Goal: Task Accomplishment & Management: Complete application form

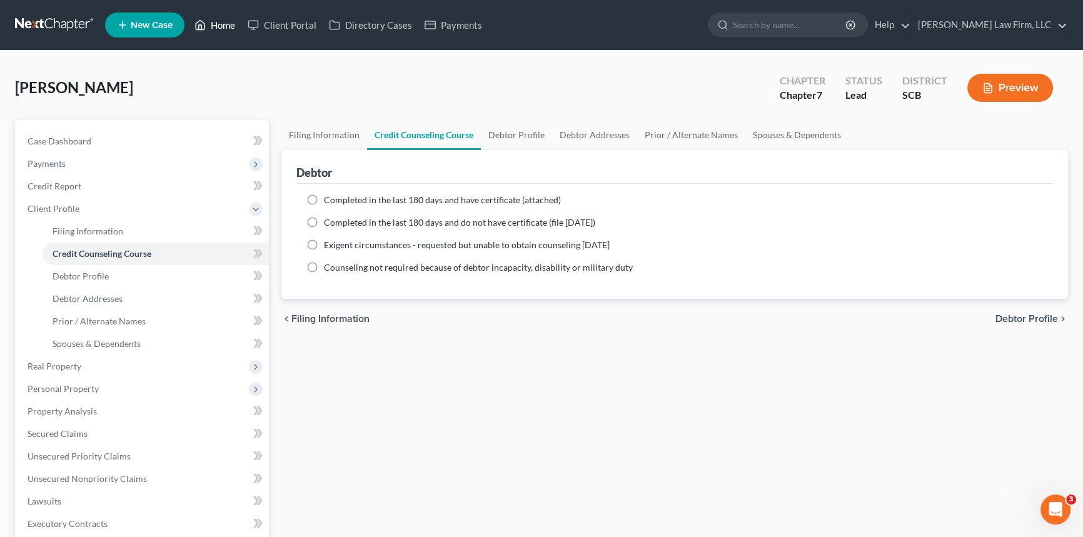
drag, startPoint x: 229, startPoint y: 23, endPoint x: 271, endPoint y: 37, distance: 44.3
click at [229, 23] on link "Home" at bounding box center [214, 25] width 53 height 23
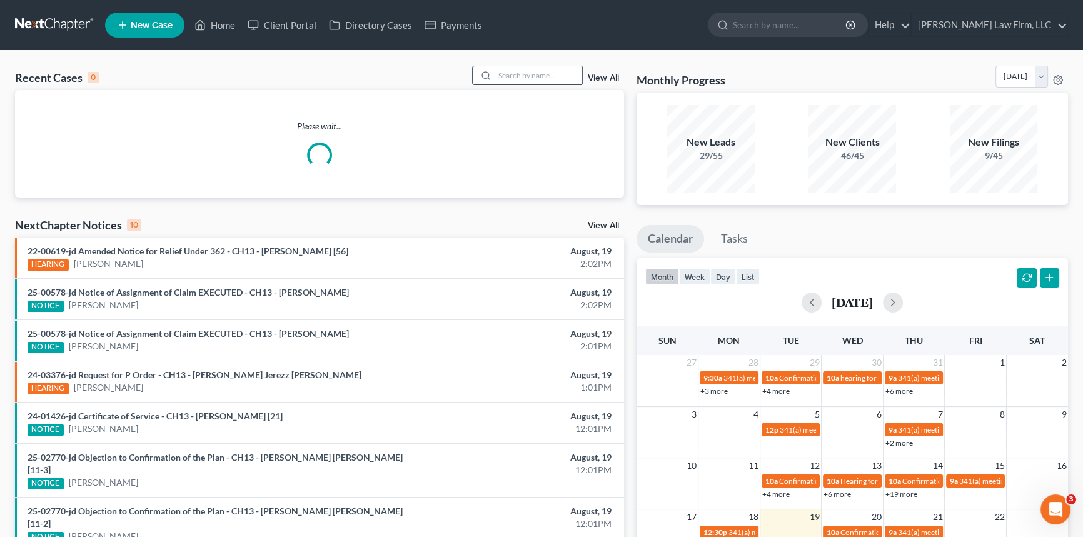
click at [498, 71] on input "search" at bounding box center [538, 75] width 88 height 18
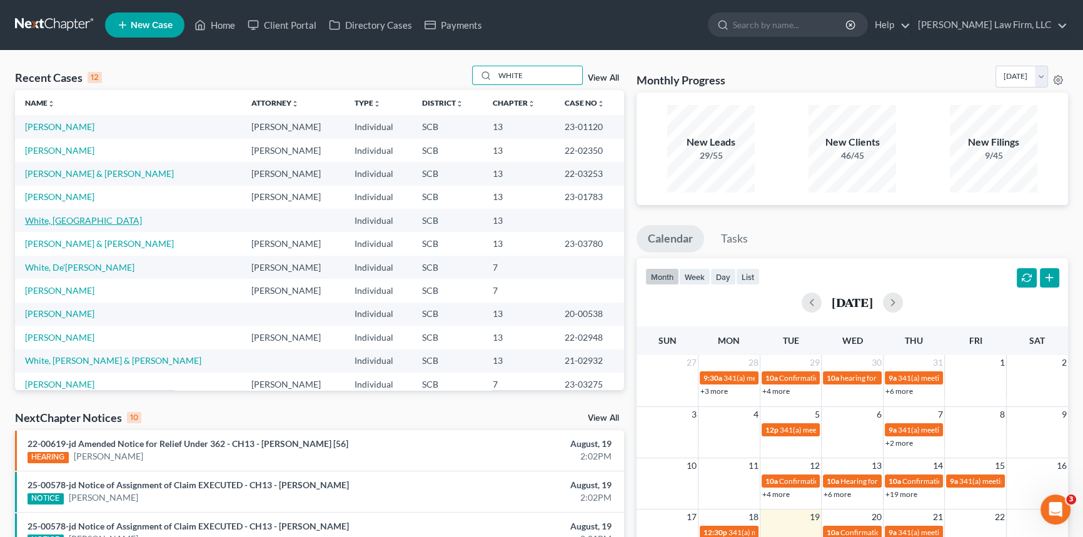
type input "WHITE"
click at [68, 217] on link "White, [GEOGRAPHIC_DATA]" at bounding box center [83, 220] width 117 height 11
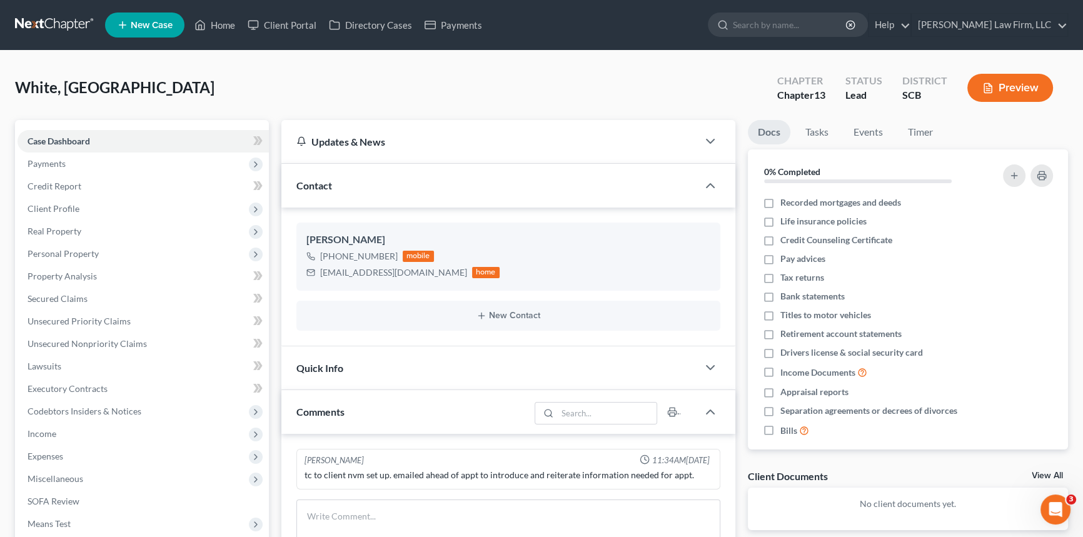
click at [328, 363] on span "Quick Info" at bounding box center [319, 368] width 47 height 12
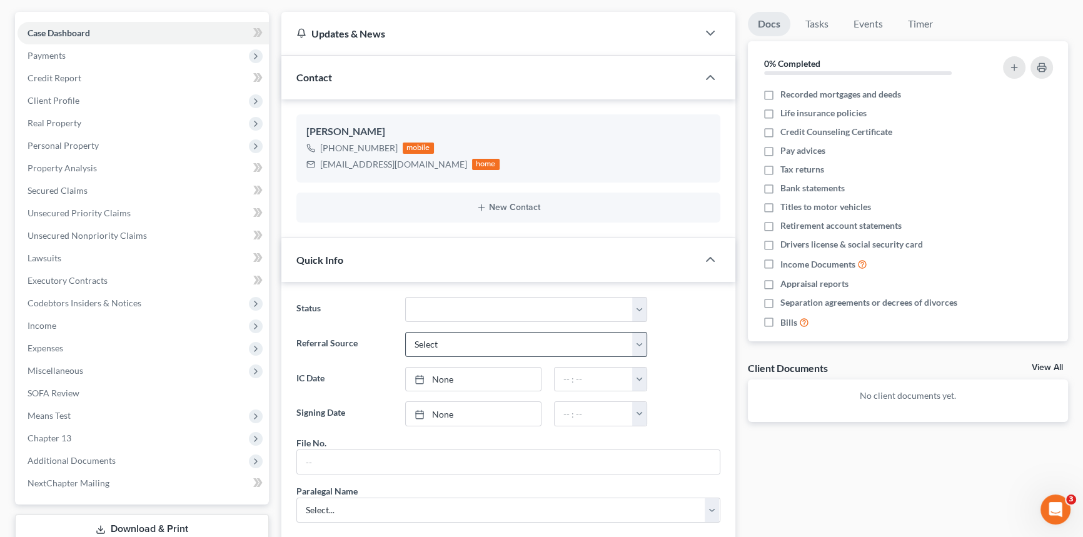
scroll to position [113, 0]
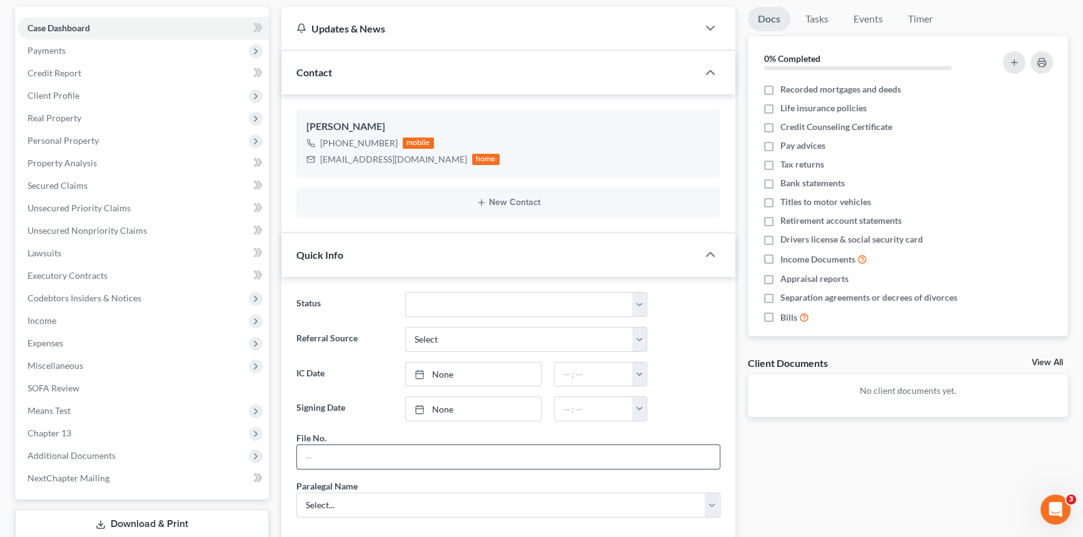
click at [364, 450] on input "text" at bounding box center [508, 457] width 423 height 24
type input "25-220chs"
click at [318, 498] on select "Select... [PERSON_NAME] [PERSON_NAME] [PERSON_NAME] [PERSON_NAME]" at bounding box center [508, 505] width 424 height 25
select select "0"
click at [296, 493] on select "Select... [PERSON_NAME] [PERSON_NAME] [PERSON_NAME] [PERSON_NAME]" at bounding box center [508, 505] width 424 height 25
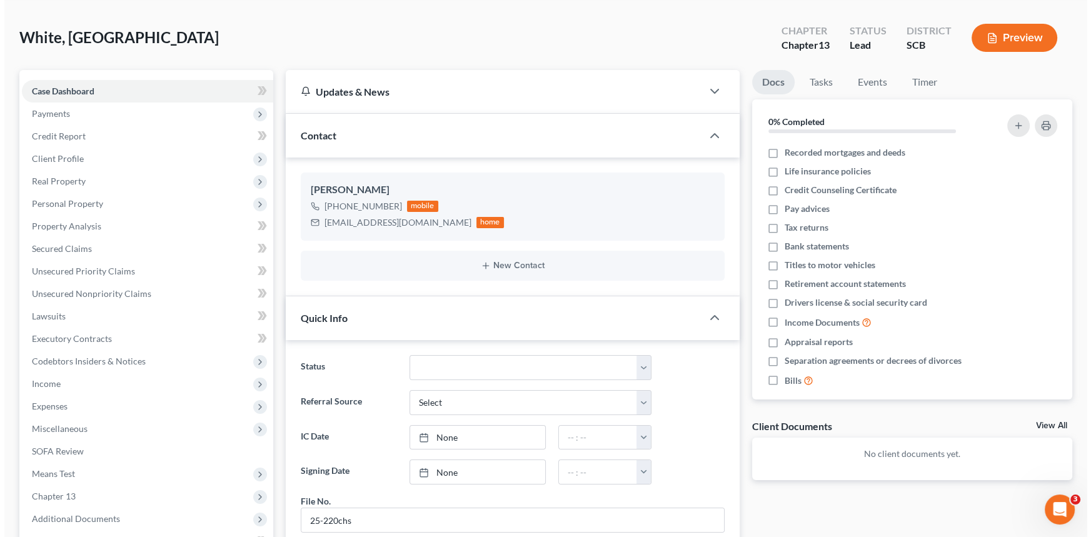
scroll to position [0, 0]
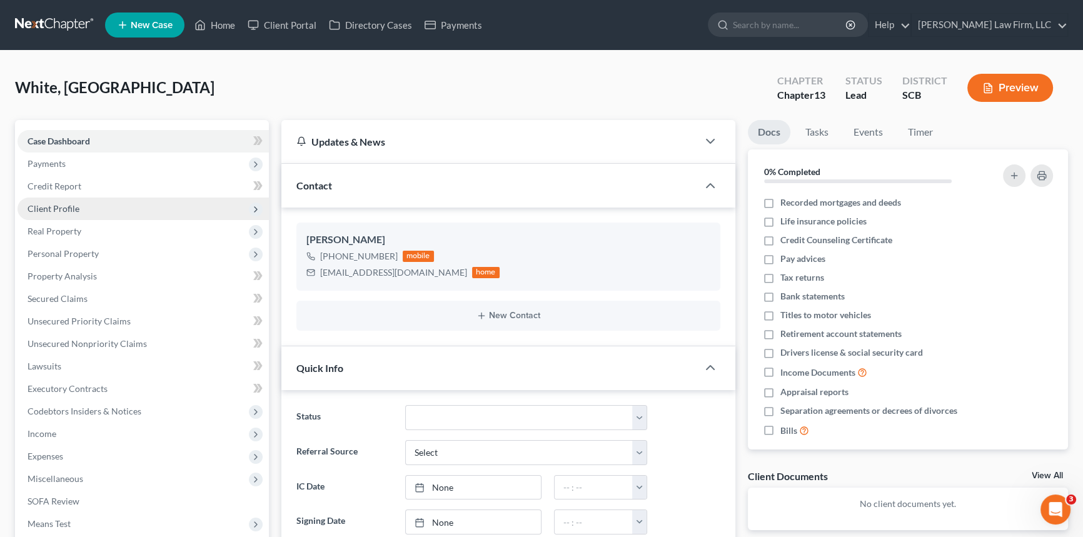
click at [58, 203] on span "Client Profile" at bounding box center [54, 208] width 52 height 11
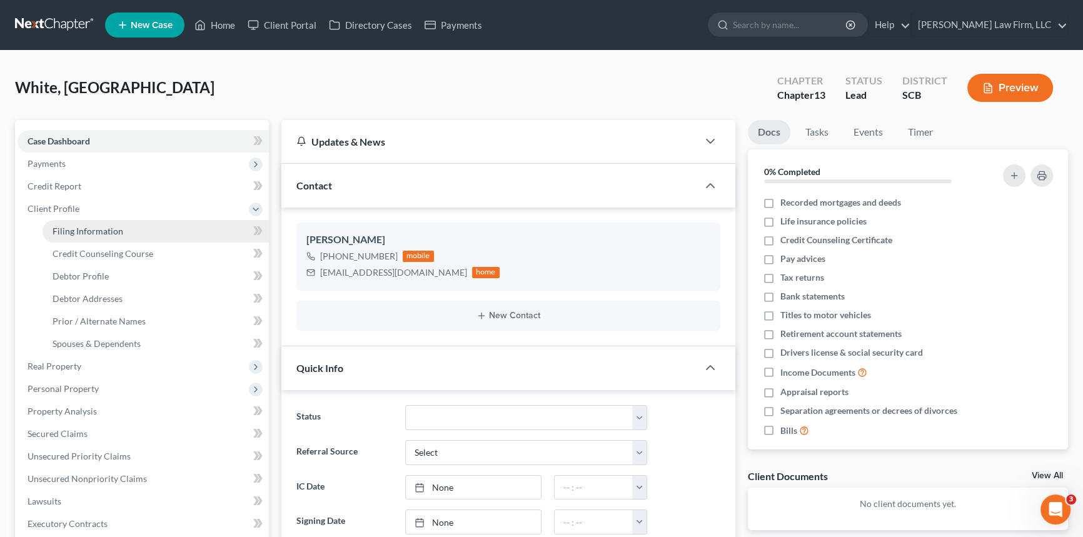
click at [88, 228] on span "Filing Information" at bounding box center [88, 231] width 71 height 11
select select "1"
select select "0"
select select "3"
select select "72"
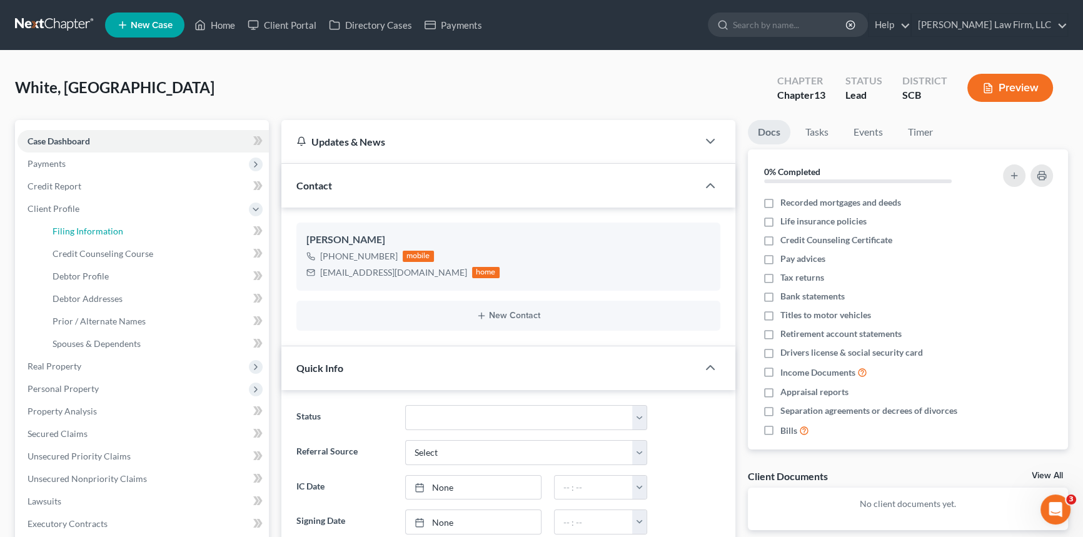
select select "42"
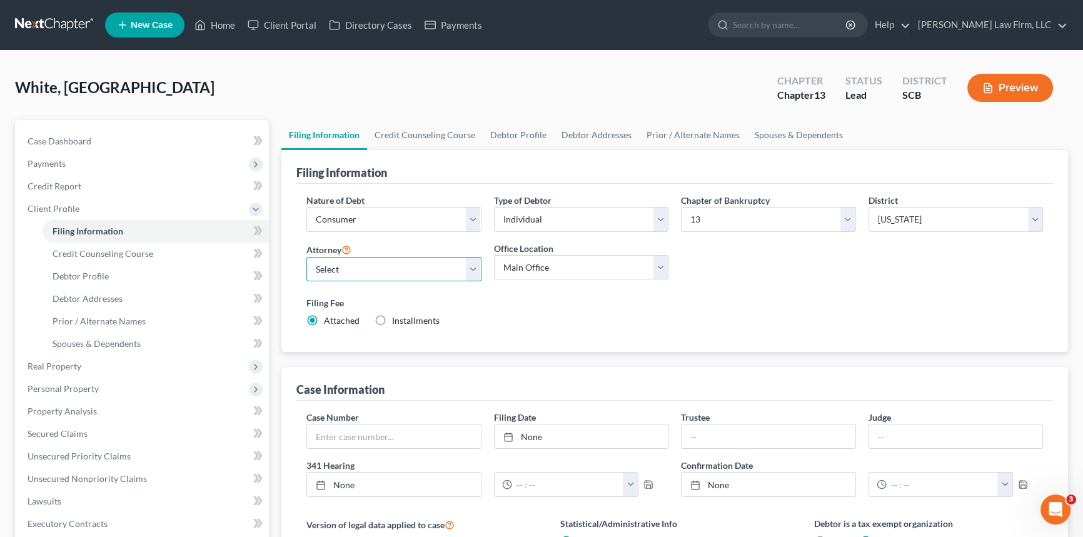
click at [469, 268] on select "Select [PERSON_NAME] - SCB [PERSON_NAME] - SCB" at bounding box center [393, 269] width 175 height 25
select select "0"
click at [306, 257] on select "Select [PERSON_NAME] - SCB [PERSON_NAME] - SCB" at bounding box center [393, 269] width 175 height 25
click at [81, 275] on span "Debtor Profile" at bounding box center [81, 276] width 56 height 11
select select "0"
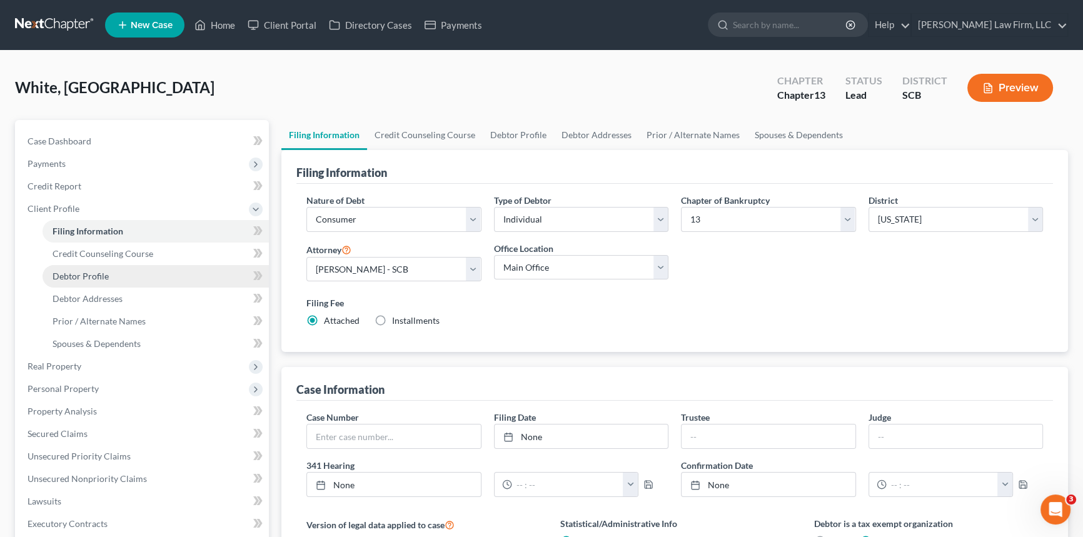
select select "0"
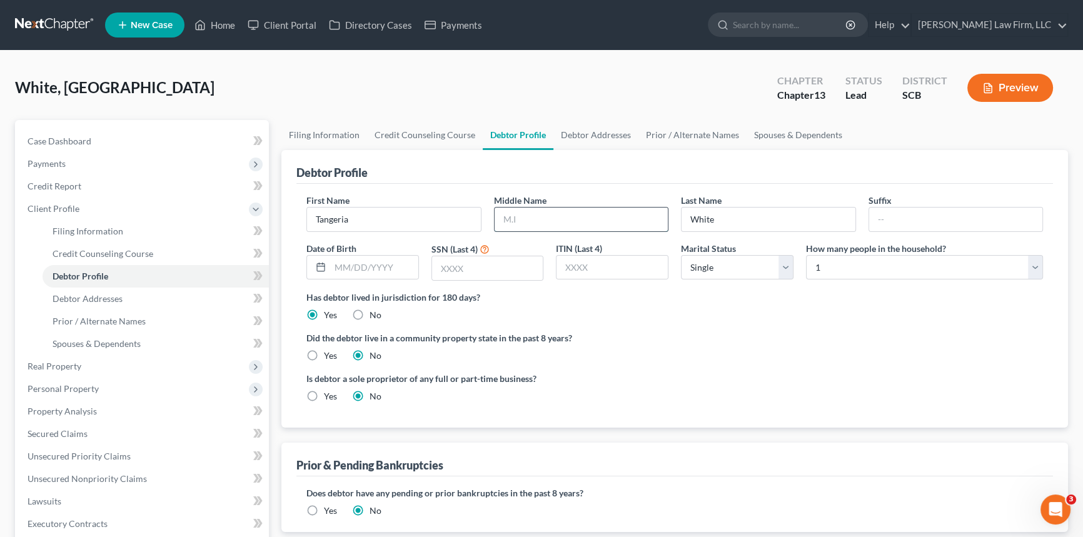
click at [509, 221] on input "text" at bounding box center [581, 220] width 174 height 24
type input "s"
type input "[PERSON_NAME]"
click at [80, 296] on span "Debtor Addresses" at bounding box center [88, 298] width 70 height 11
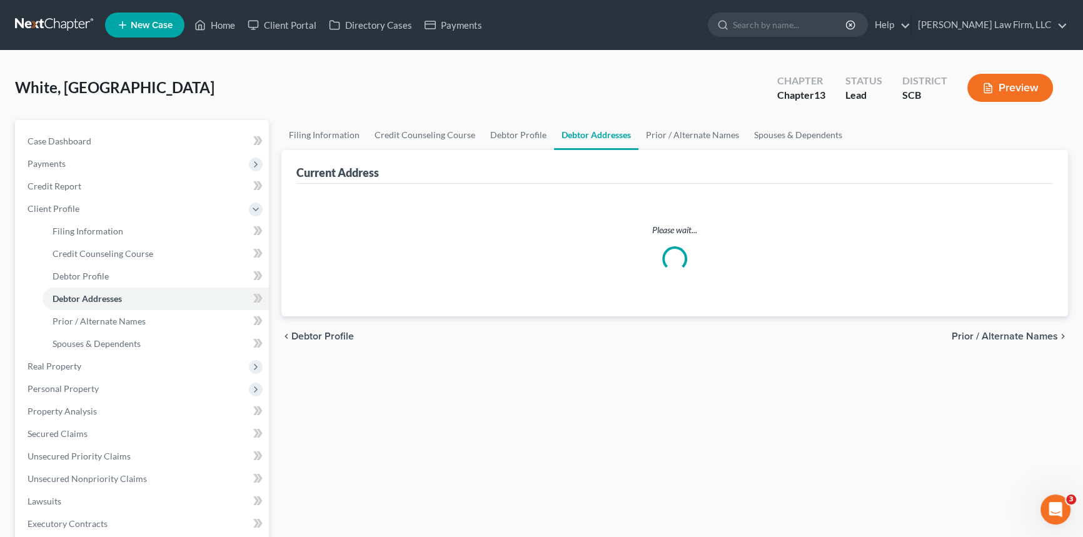
select select "0"
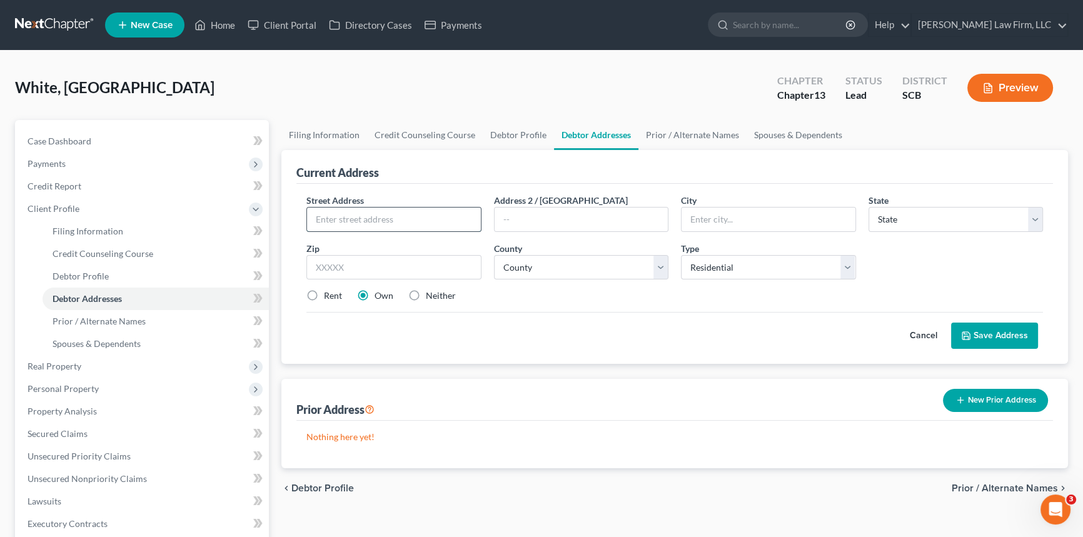
click at [321, 215] on input "text" at bounding box center [394, 220] width 174 height 24
type input "110 [PERSON_NAME]"
type input "l"
drag, startPoint x: 331, startPoint y: 215, endPoint x: 402, endPoint y: 222, distance: 71.0
click at [402, 222] on input "110 [PERSON_NAME]" at bounding box center [394, 220] width 174 height 24
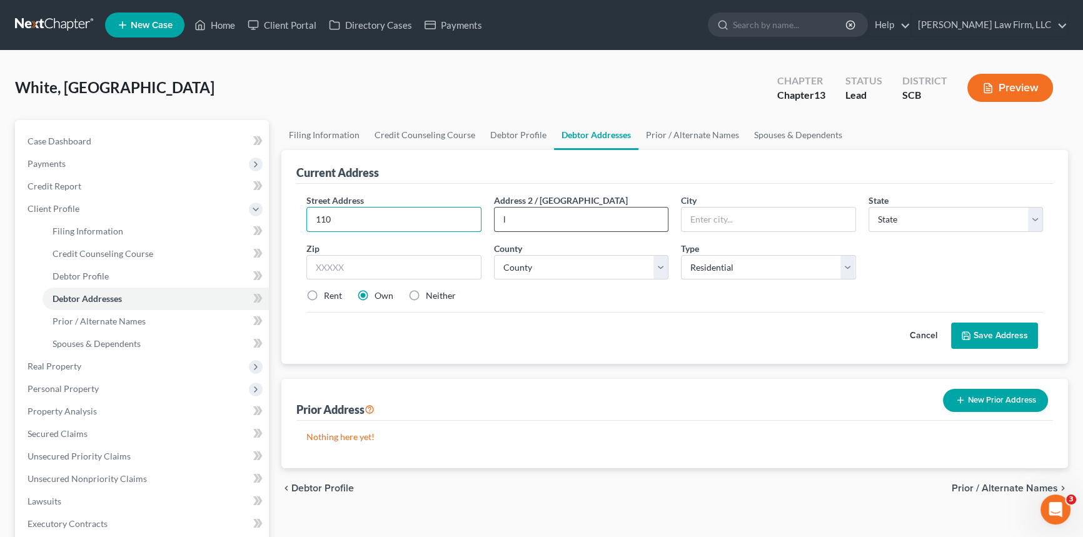
type input "110"
drag, startPoint x: 500, startPoint y: 219, endPoint x: 532, endPoint y: 209, distance: 33.6
click at [532, 209] on input "l" at bounding box center [581, 220] width 174 height 24
click at [342, 218] on input "110" at bounding box center [394, 220] width 174 height 24
click at [367, 216] on input "110 LYRA LAMNE" at bounding box center [394, 220] width 174 height 24
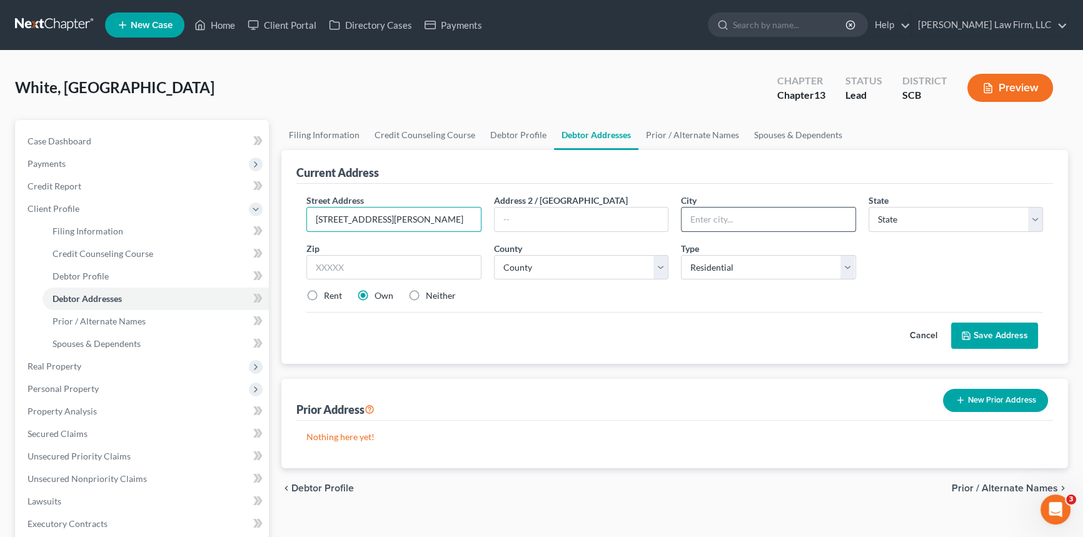
type input "[STREET_ADDRESS][PERSON_NAME]"
click at [736, 220] on input "text" at bounding box center [768, 220] width 174 height 24
type input "[GEOGRAPHIC_DATA]"
drag, startPoint x: 909, startPoint y: 218, endPoint x: 904, endPoint y: 230, distance: 13.5
click at [909, 218] on select "State [US_STATE] AK AR AZ CA CO CT DE DC [GEOGRAPHIC_DATA] [GEOGRAPHIC_DATA] GU…" at bounding box center [955, 219] width 175 height 25
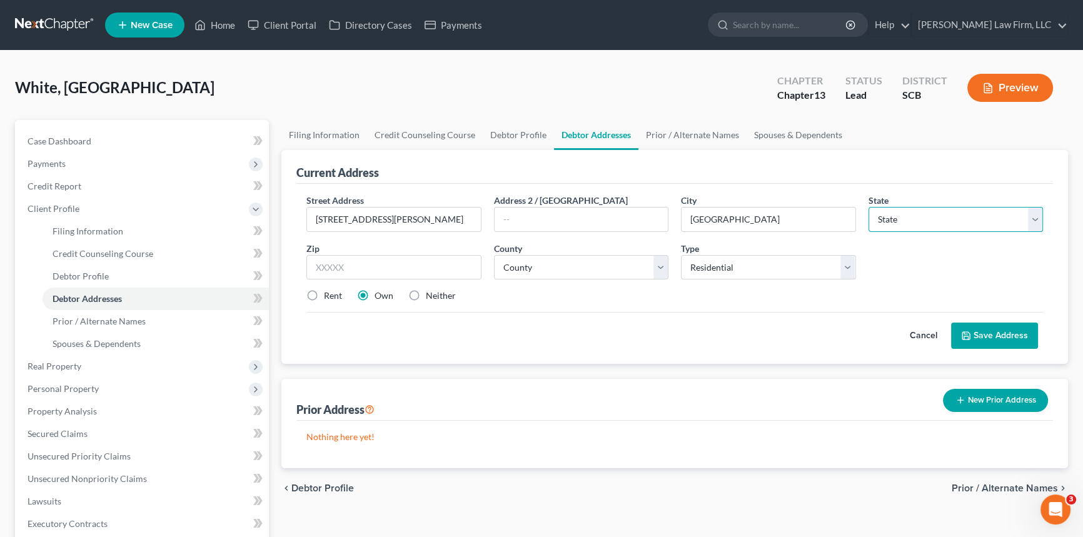
select select "42"
click at [868, 207] on select "State [US_STATE] AK AR AZ CA CO CT DE DC [GEOGRAPHIC_DATA] [GEOGRAPHIC_DATA] GU…" at bounding box center [955, 219] width 175 height 25
click at [325, 268] on input "text" at bounding box center [393, 267] width 175 height 25
type input "29486"
click at [510, 262] on select "County [GEOGRAPHIC_DATA] [GEOGRAPHIC_DATA] [GEOGRAPHIC_DATA] [GEOGRAPHIC_DATA] …" at bounding box center [581, 267] width 175 height 25
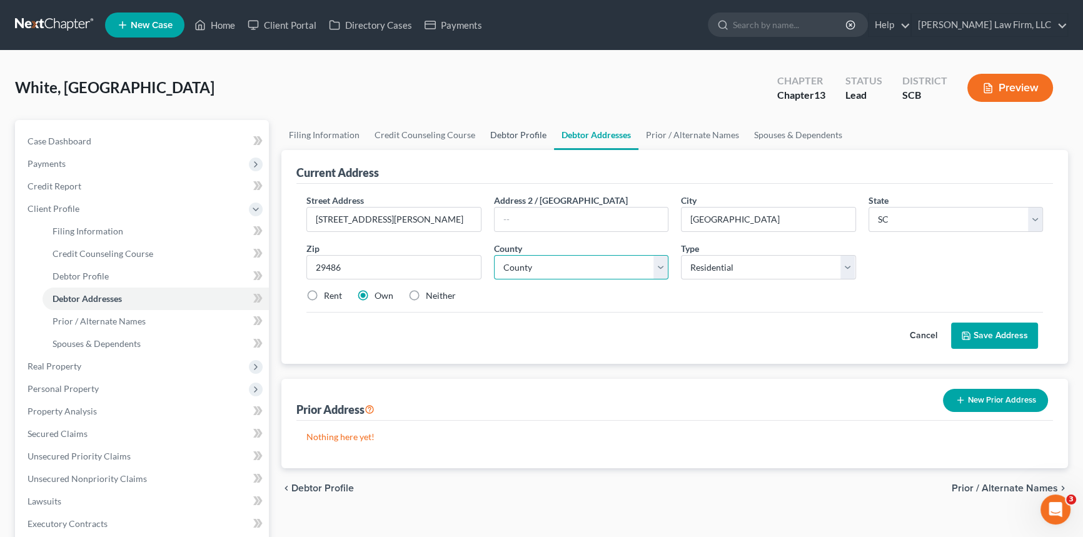
select select "7"
click at [494, 255] on select "County [GEOGRAPHIC_DATA] [GEOGRAPHIC_DATA] [GEOGRAPHIC_DATA] [GEOGRAPHIC_DATA] …" at bounding box center [581, 267] width 175 height 25
click at [983, 328] on button "Save Address" at bounding box center [994, 336] width 87 height 26
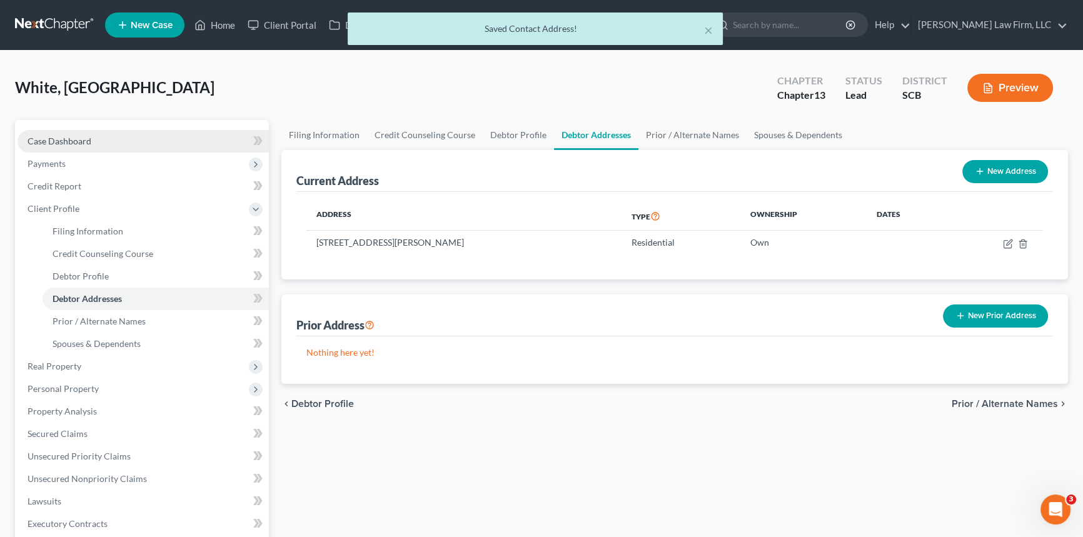
click at [56, 139] on span "Case Dashboard" at bounding box center [60, 141] width 64 height 11
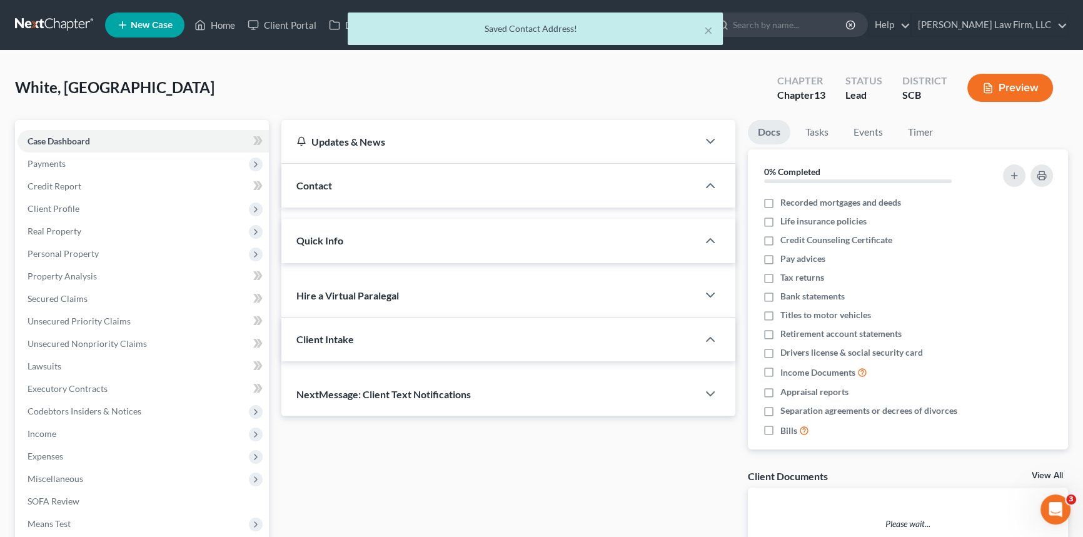
select select "0"
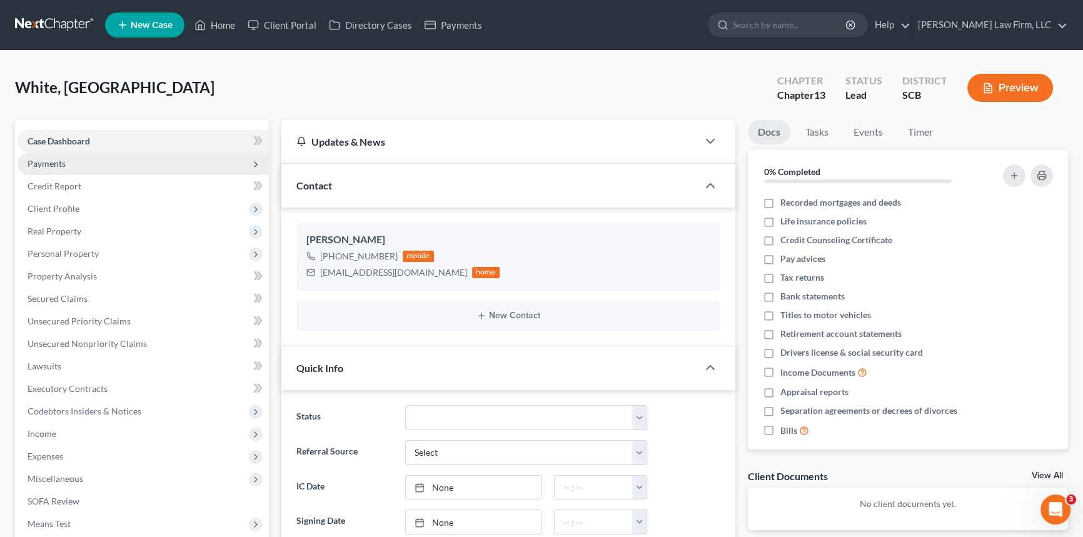
drag, startPoint x: 48, startPoint y: 159, endPoint x: 133, endPoint y: 159, distance: 85.6
click at [48, 159] on span "Payments" at bounding box center [47, 163] width 38 height 11
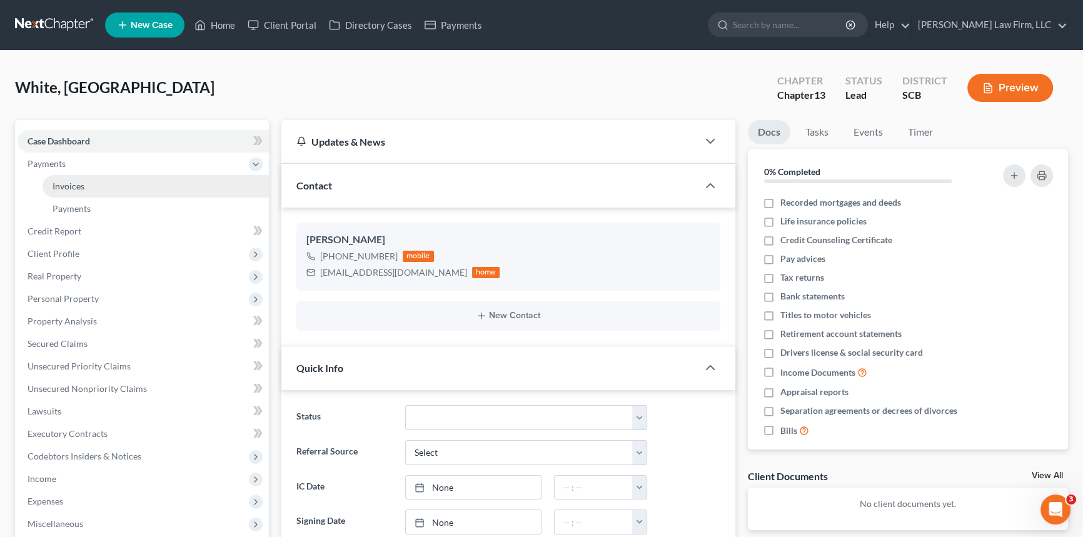
click at [76, 184] on span "Invoices" at bounding box center [69, 186] width 32 height 11
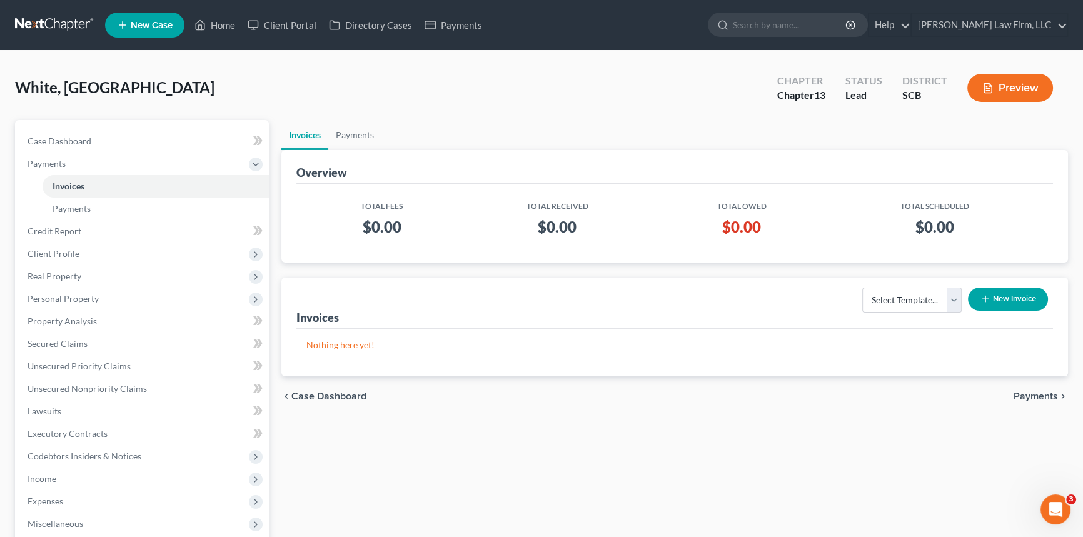
click at [1019, 299] on button "New Invoice" at bounding box center [1008, 299] width 80 height 23
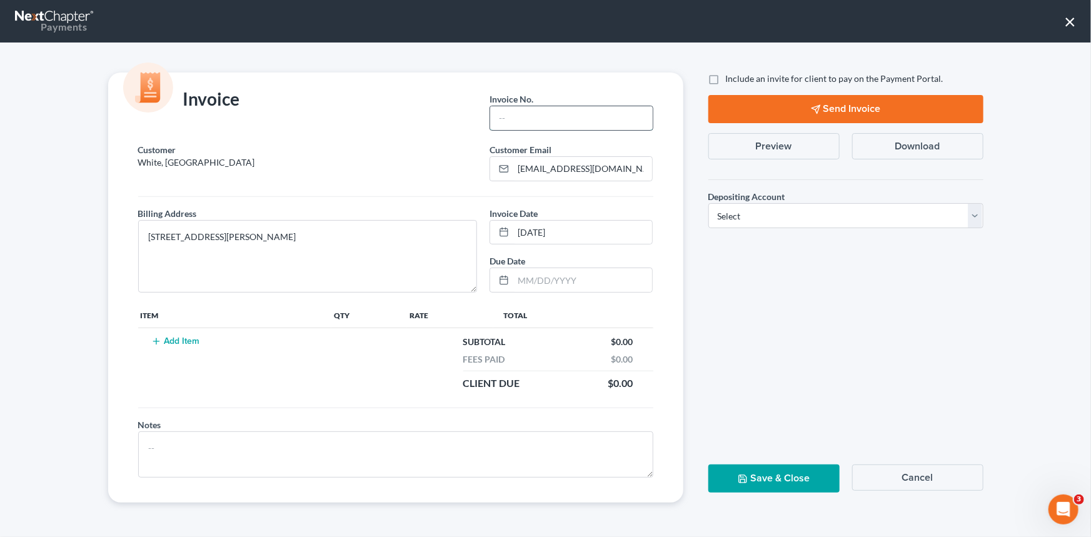
click at [516, 115] on input "text" at bounding box center [571, 118] width 162 height 24
type input "25-220chs"
click at [176, 338] on button "Add Item" at bounding box center [175, 341] width 55 height 10
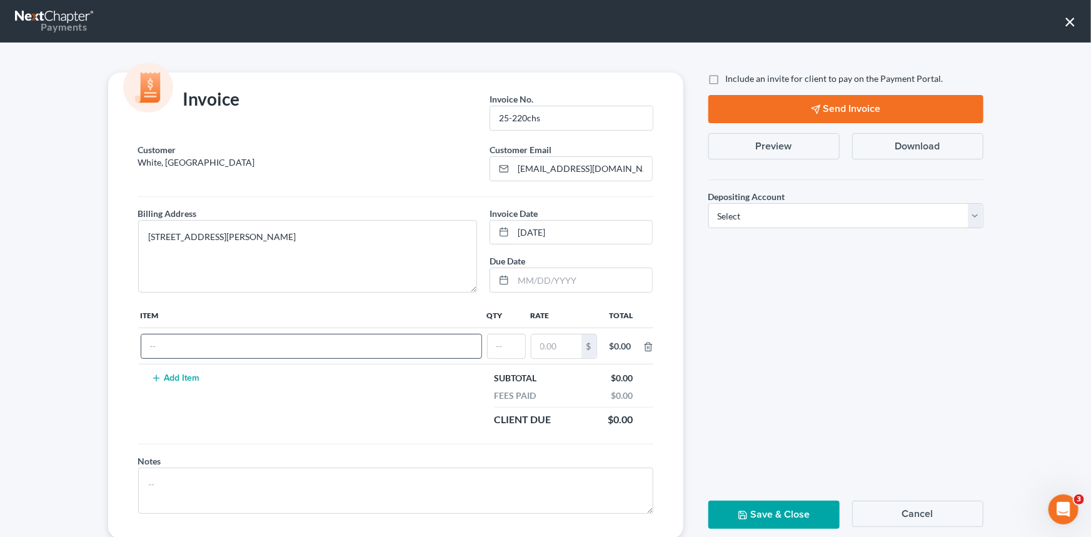
click at [169, 348] on input "text" at bounding box center [311, 346] width 340 height 24
type input "CHAPTER 13"
type input "1"
type input "1,500.00"
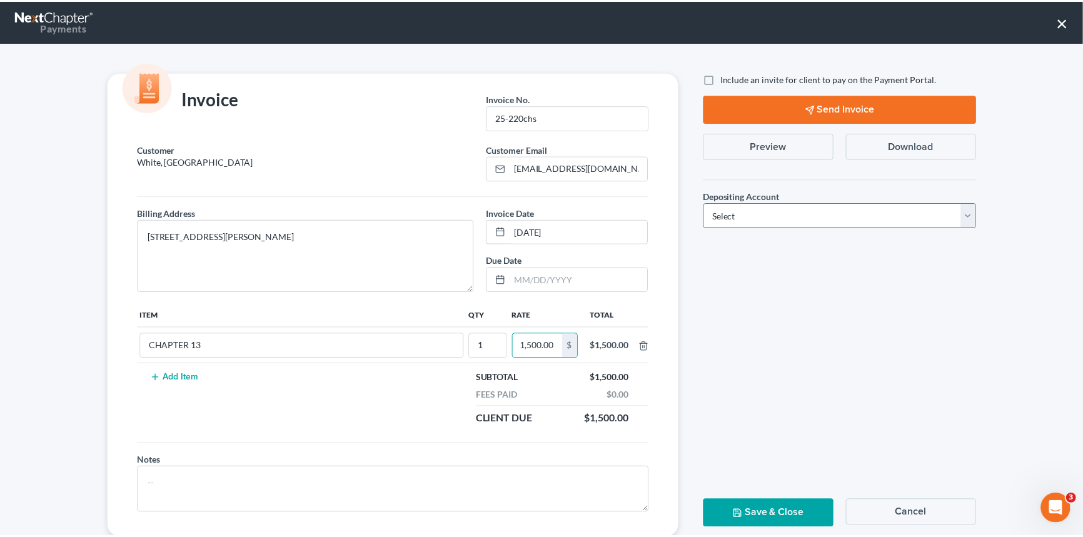
scroll to position [0, 0]
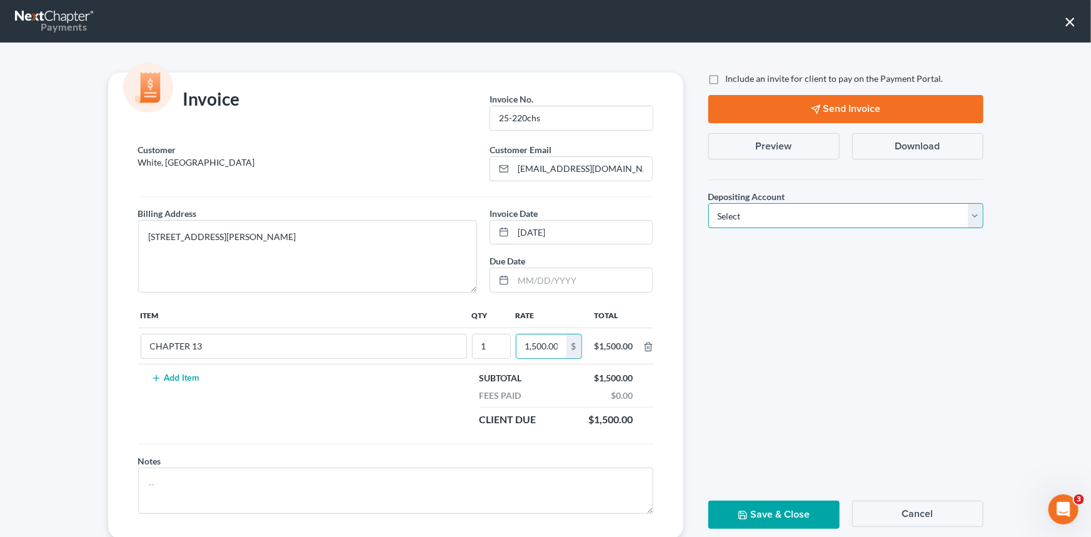
drag, startPoint x: 973, startPoint y: 209, endPoint x: 746, endPoint y: 263, distance: 233.8
click at [975, 209] on select "Select Operation Trust" at bounding box center [845, 215] width 275 height 25
select select "1"
click at [708, 203] on select "Select Operation Trust" at bounding box center [845, 215] width 275 height 25
click at [765, 511] on button "Save & Close" at bounding box center [773, 515] width 131 height 28
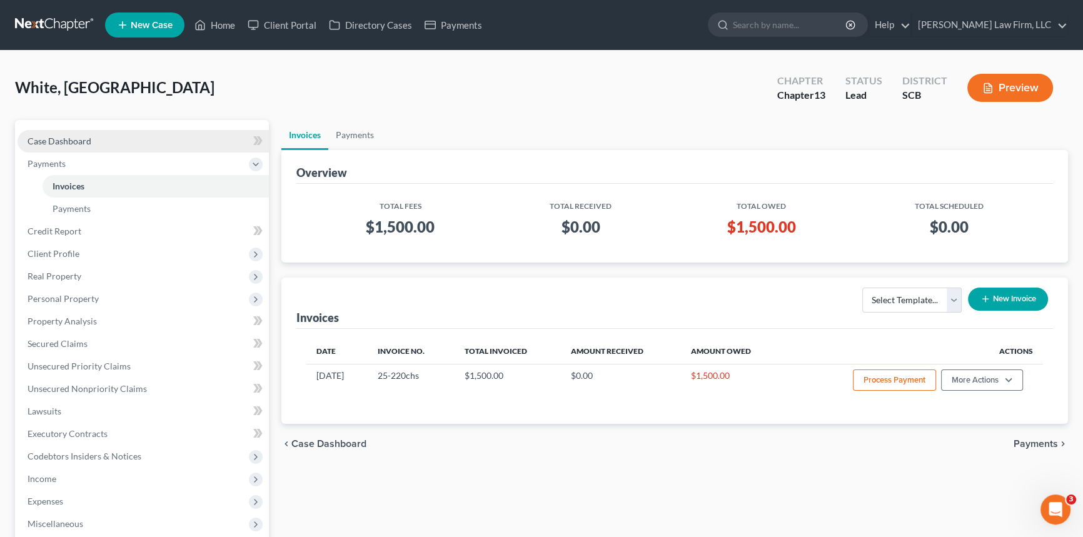
click at [68, 134] on link "Case Dashboard" at bounding box center [143, 141] width 251 height 23
select select "0"
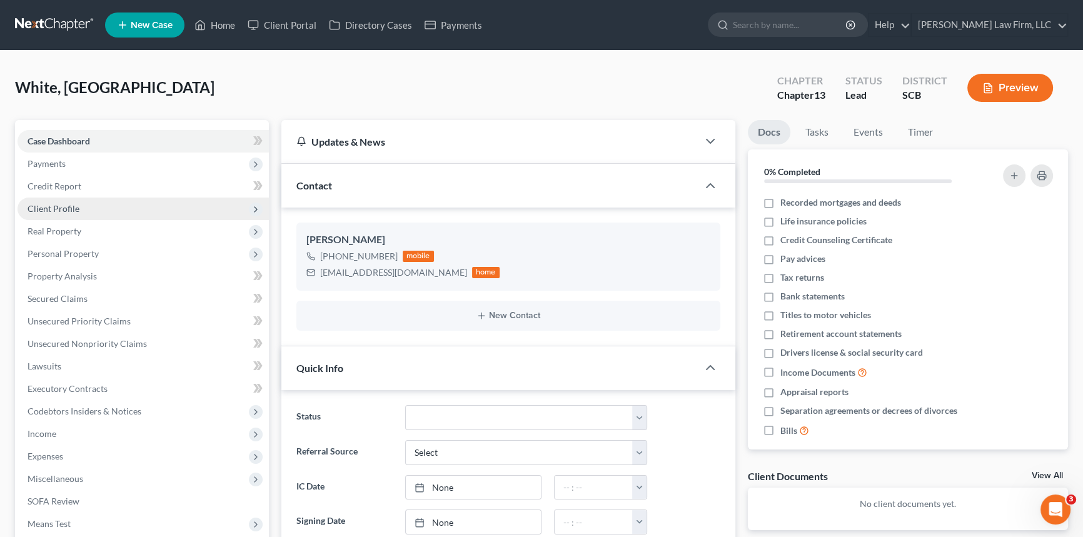
click at [50, 206] on span "Client Profile" at bounding box center [54, 208] width 52 height 11
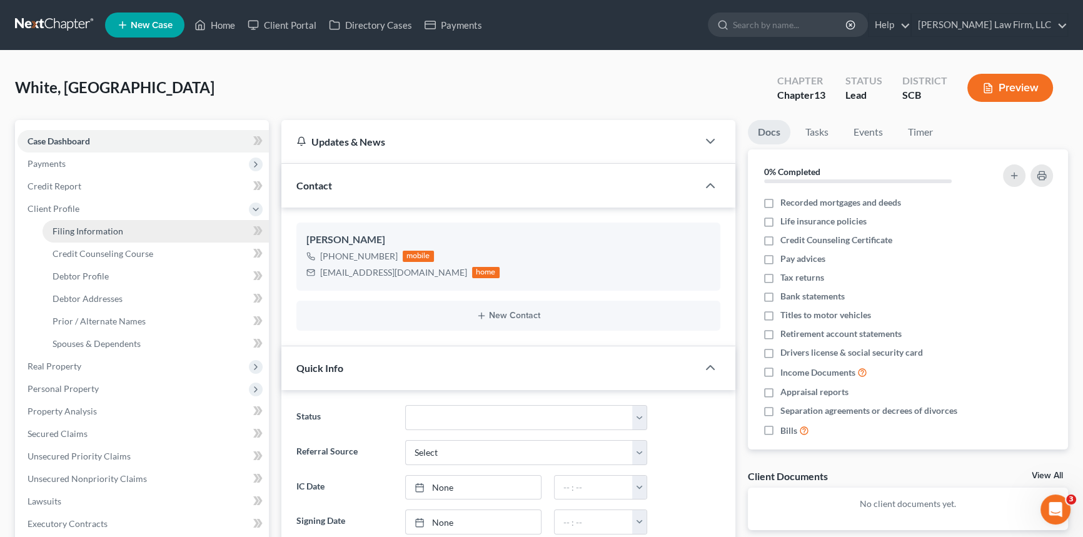
click at [71, 222] on link "Filing Information" at bounding box center [156, 231] width 226 height 23
select select "1"
select select "0"
select select "3"
select select "72"
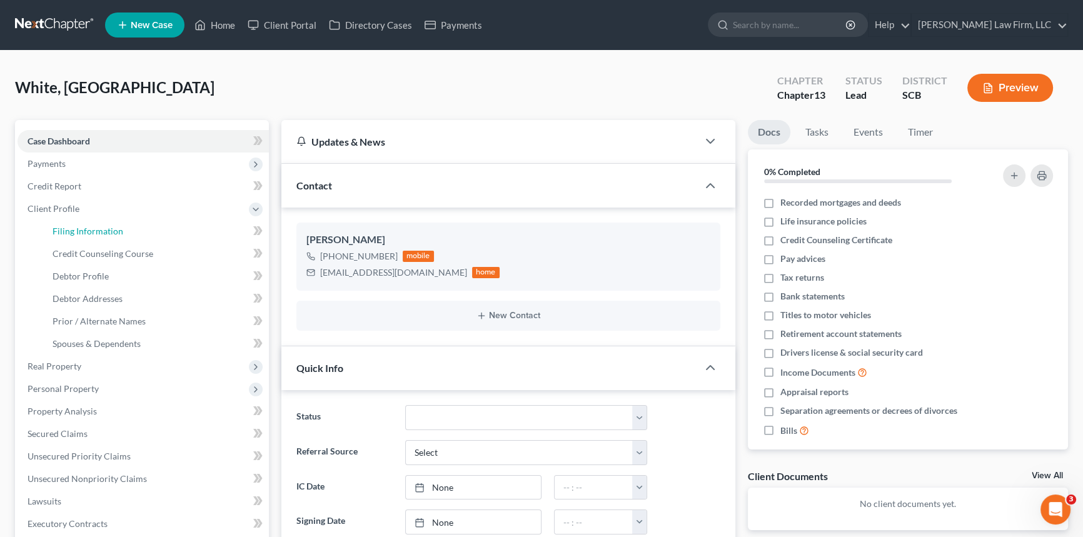
select select "0"
select select "42"
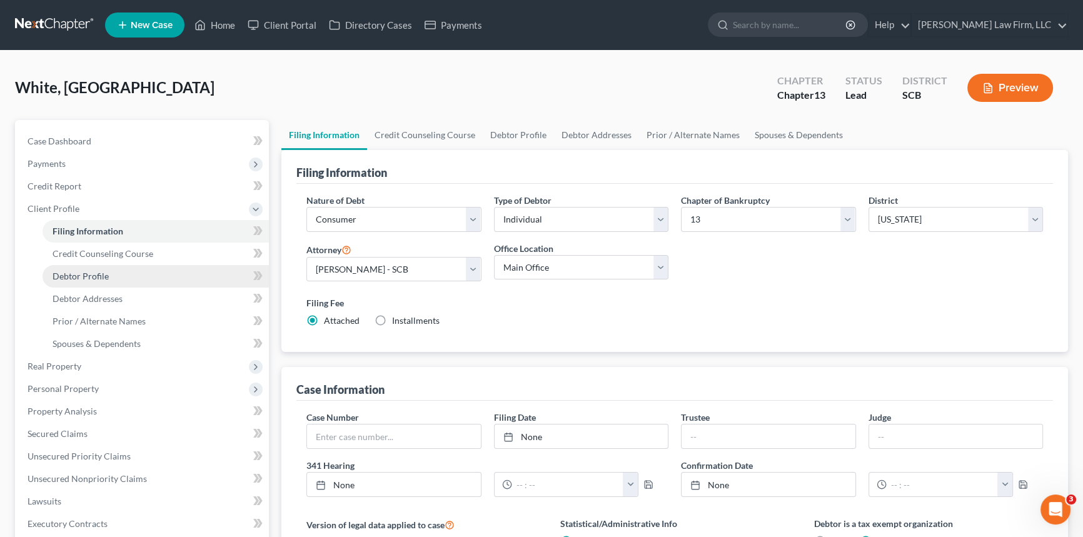
click at [91, 271] on span "Debtor Profile" at bounding box center [81, 276] width 56 height 11
select select "0"
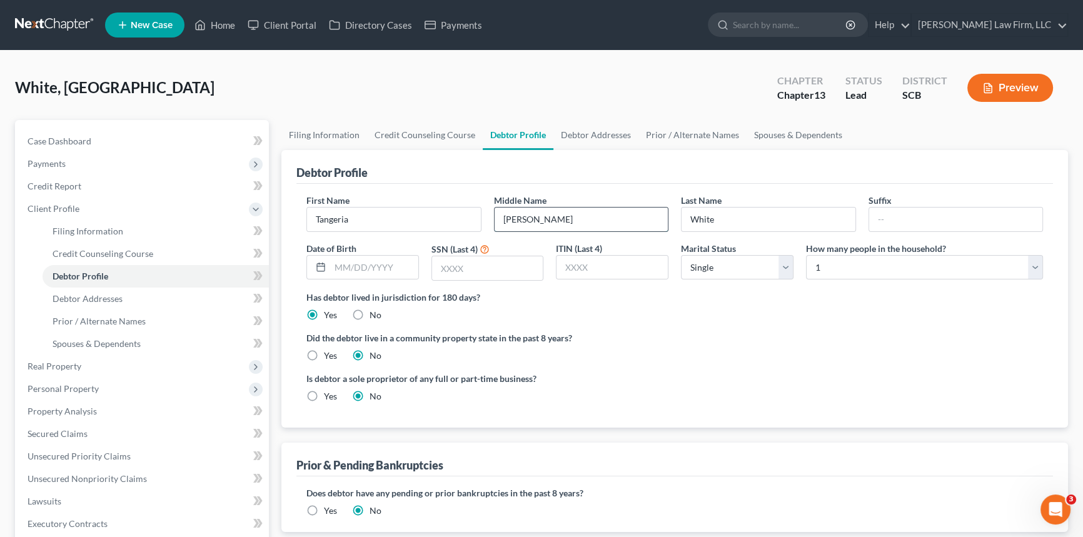
drag, startPoint x: 506, startPoint y: 213, endPoint x: 554, endPoint y: 218, distance: 48.4
click at [554, 218] on input "[PERSON_NAME]" at bounding box center [581, 220] width 174 height 24
type input "S"
type input "s"
type input "[PERSON_NAME]"
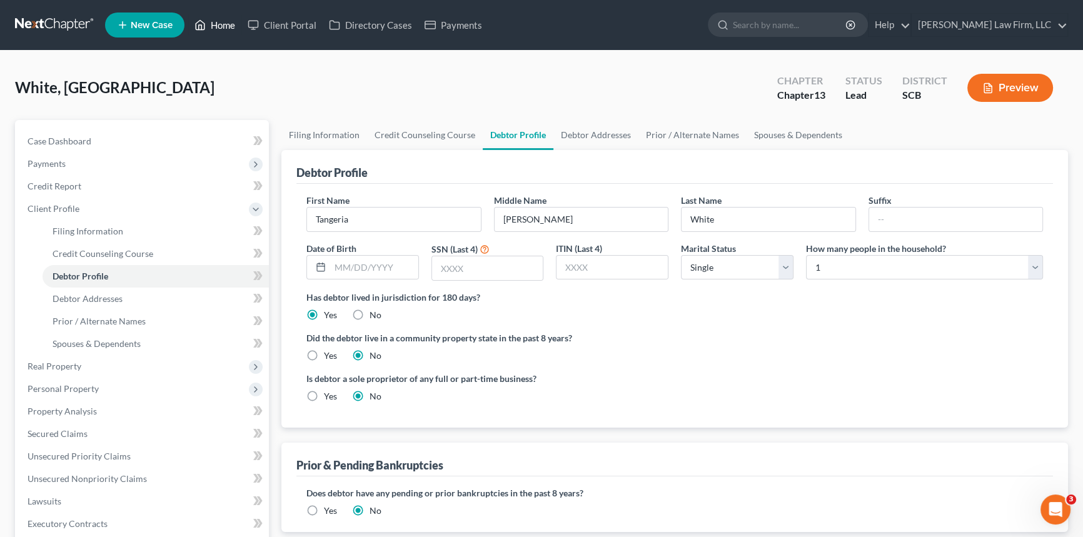
click at [223, 21] on link "Home" at bounding box center [214, 25] width 53 height 23
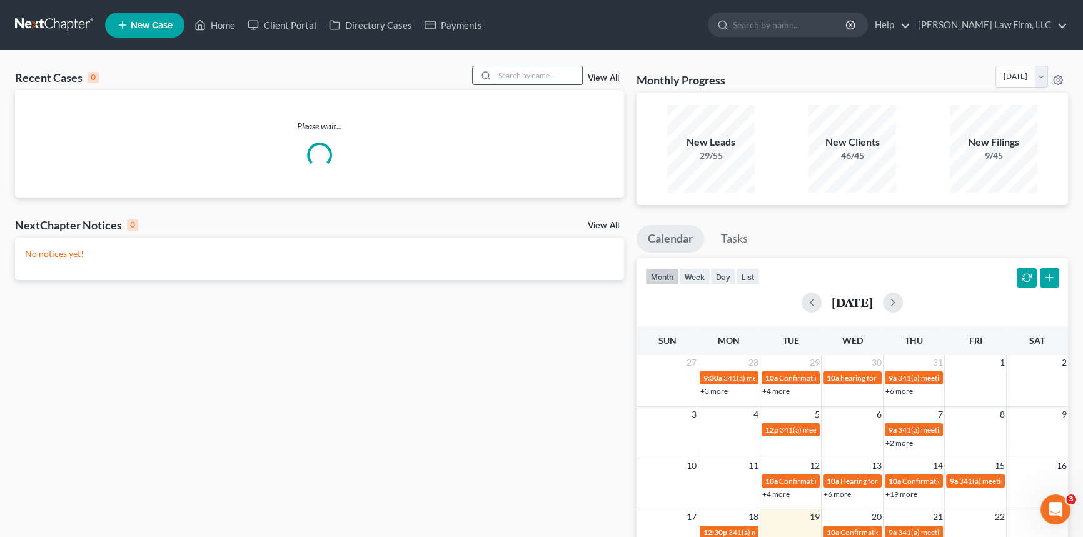
drag, startPoint x: 524, startPoint y: 68, endPoint x: 518, endPoint y: 72, distance: 7.3
click at [518, 72] on input "search" at bounding box center [538, 75] width 88 height 18
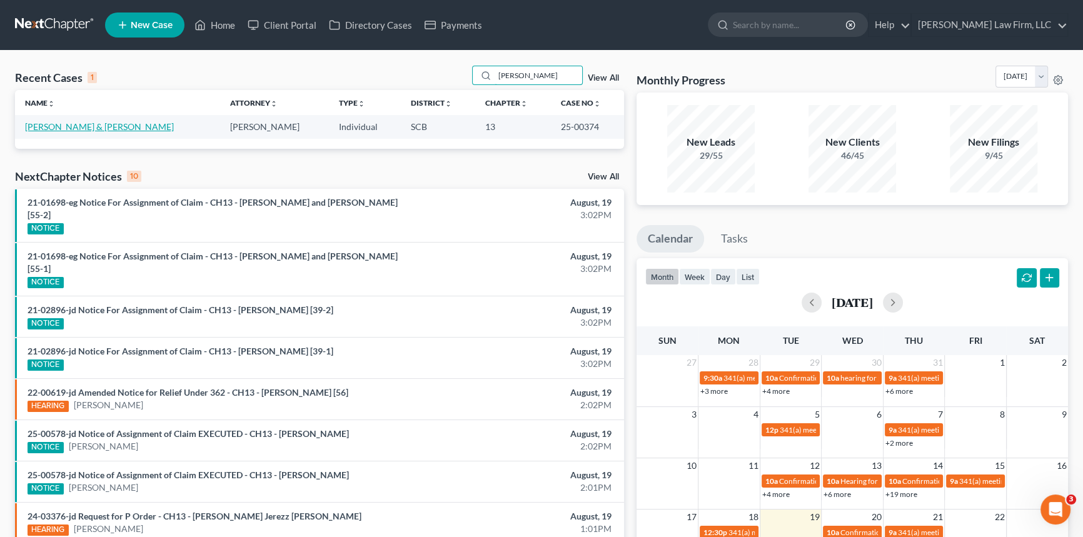
type input "[PERSON_NAME]"
click at [74, 125] on link "[PERSON_NAME] & [PERSON_NAME]" at bounding box center [99, 126] width 149 height 11
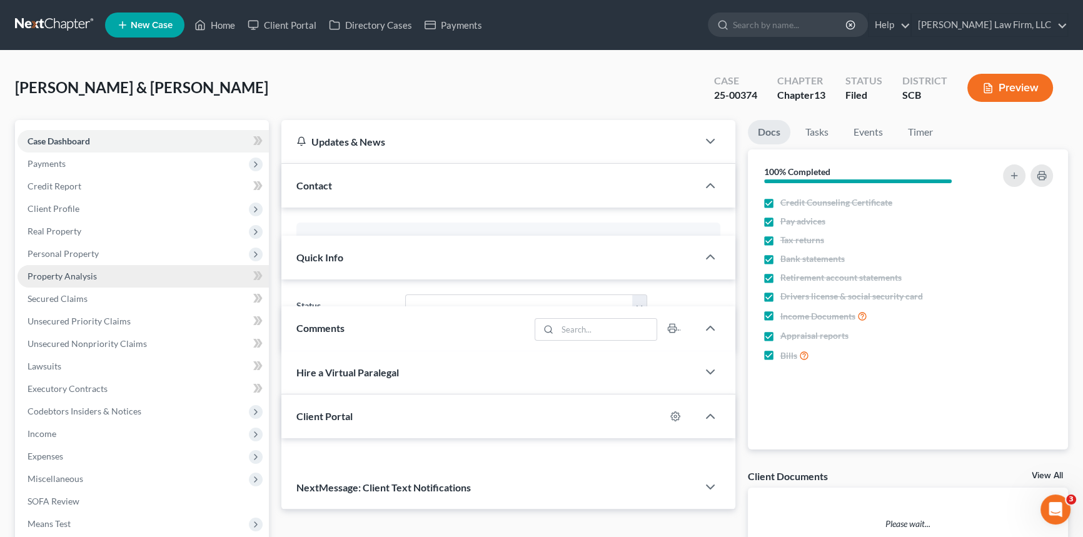
select select "1"
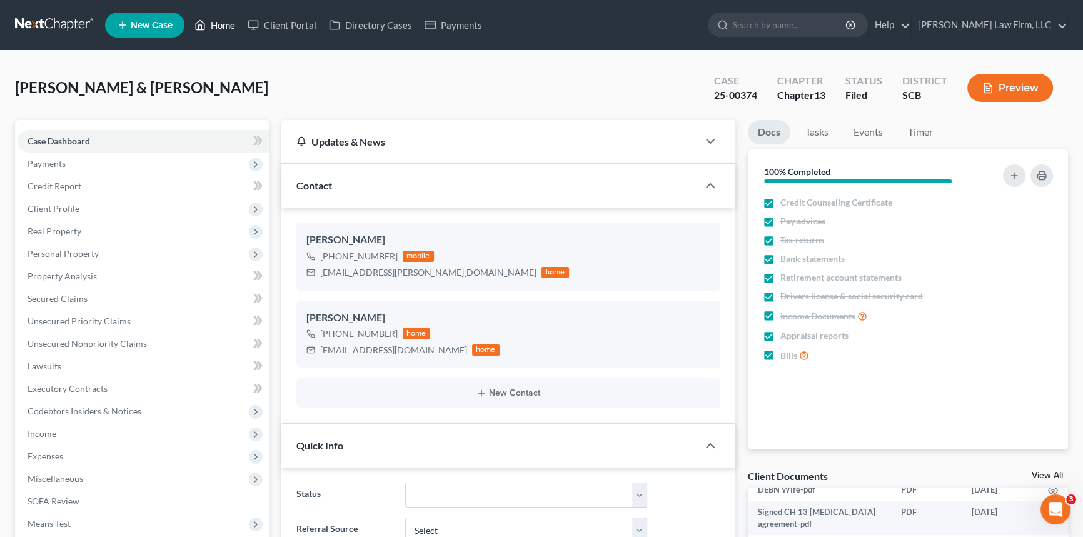
drag, startPoint x: 225, startPoint y: 22, endPoint x: 460, endPoint y: 88, distance: 244.0
click at [225, 23] on link "Home" at bounding box center [214, 25] width 53 height 23
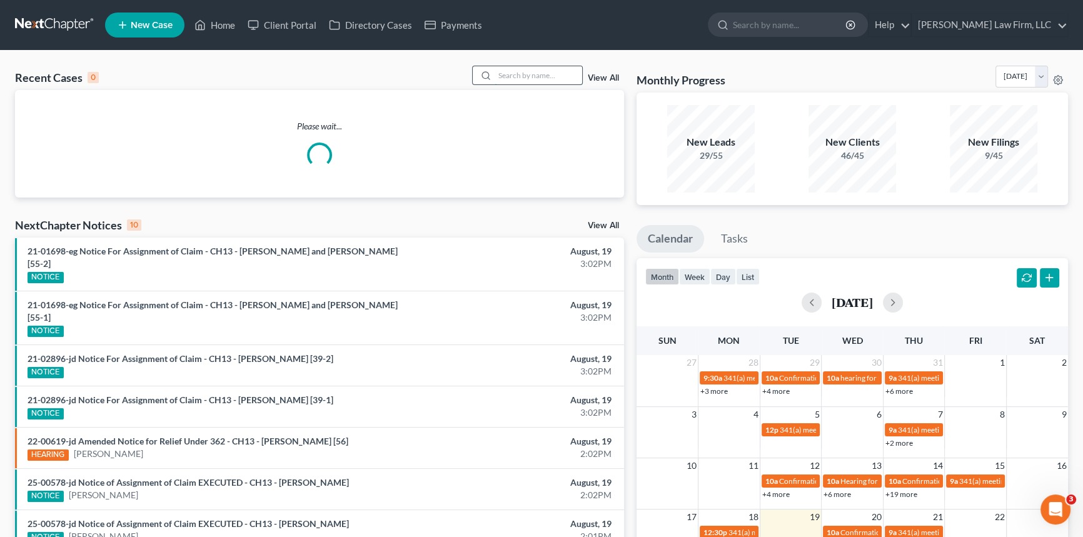
click at [504, 77] on input "search" at bounding box center [538, 75] width 88 height 18
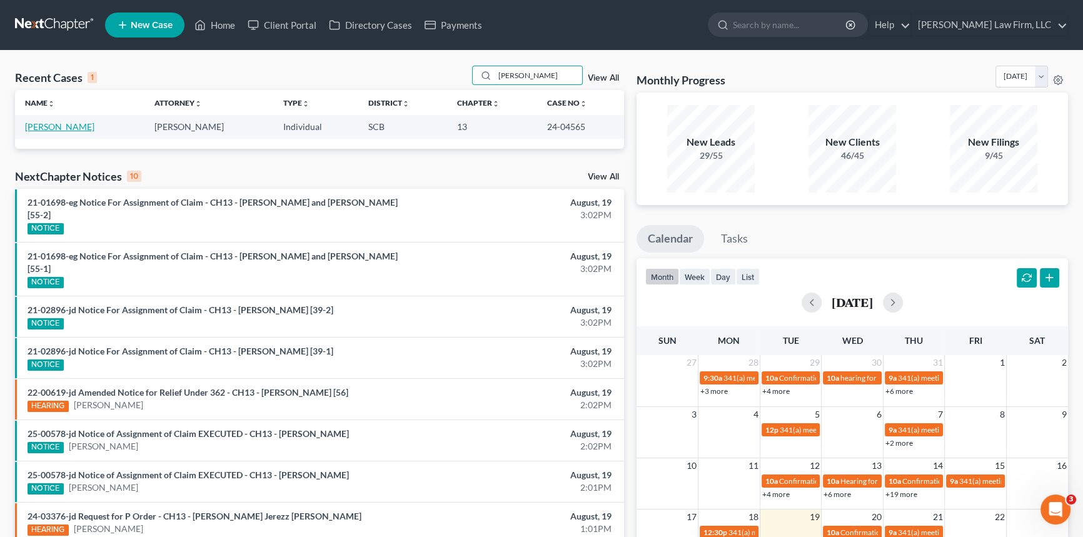
type input "[PERSON_NAME]"
click at [46, 125] on link "[PERSON_NAME]" at bounding box center [59, 126] width 69 height 11
select select "4"
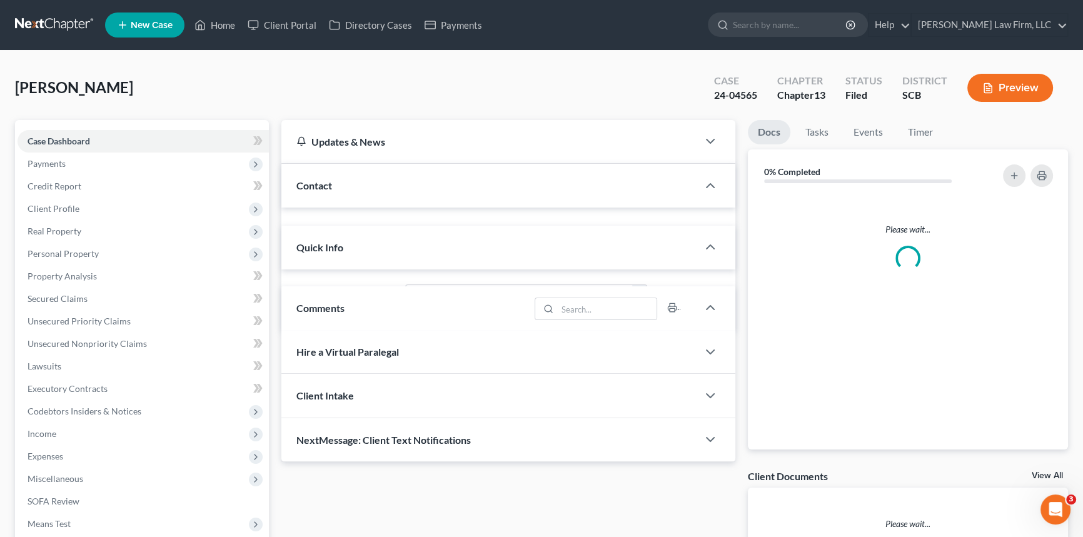
select select "0"
